Goal: Task Accomplishment & Management: Use online tool/utility

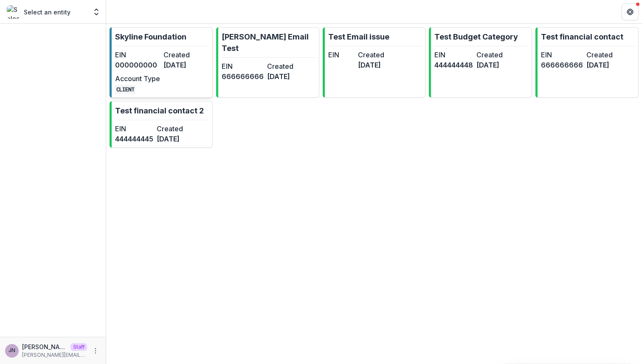
click at [174, 66] on dd "[DATE]" at bounding box center [186, 65] width 45 height 10
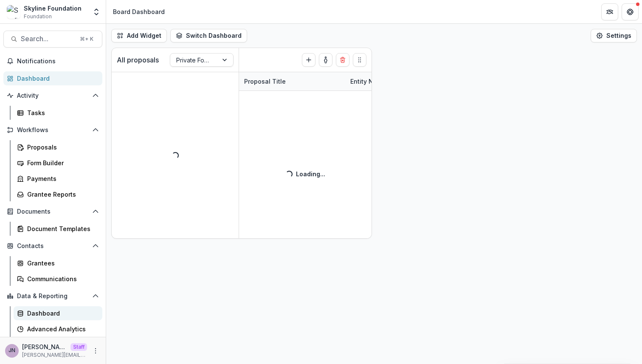
click at [53, 316] on div "Dashboard" at bounding box center [61, 313] width 68 height 9
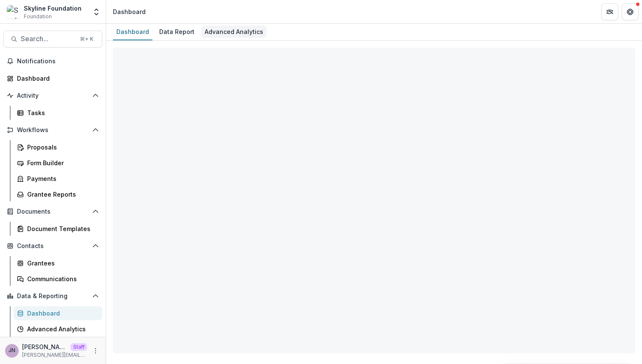
click at [240, 34] on div "Advanced Analytics" at bounding box center [233, 31] width 65 height 12
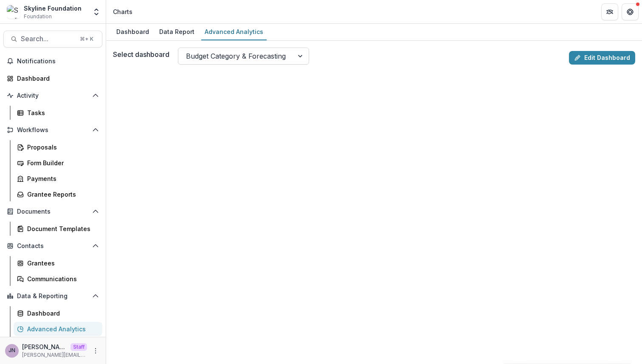
click at [254, 54] on div at bounding box center [236, 56] width 100 height 12
click at [587, 59] on link "Edit Dashboard" at bounding box center [602, 58] width 66 height 14
